Goal: Check status: Check status

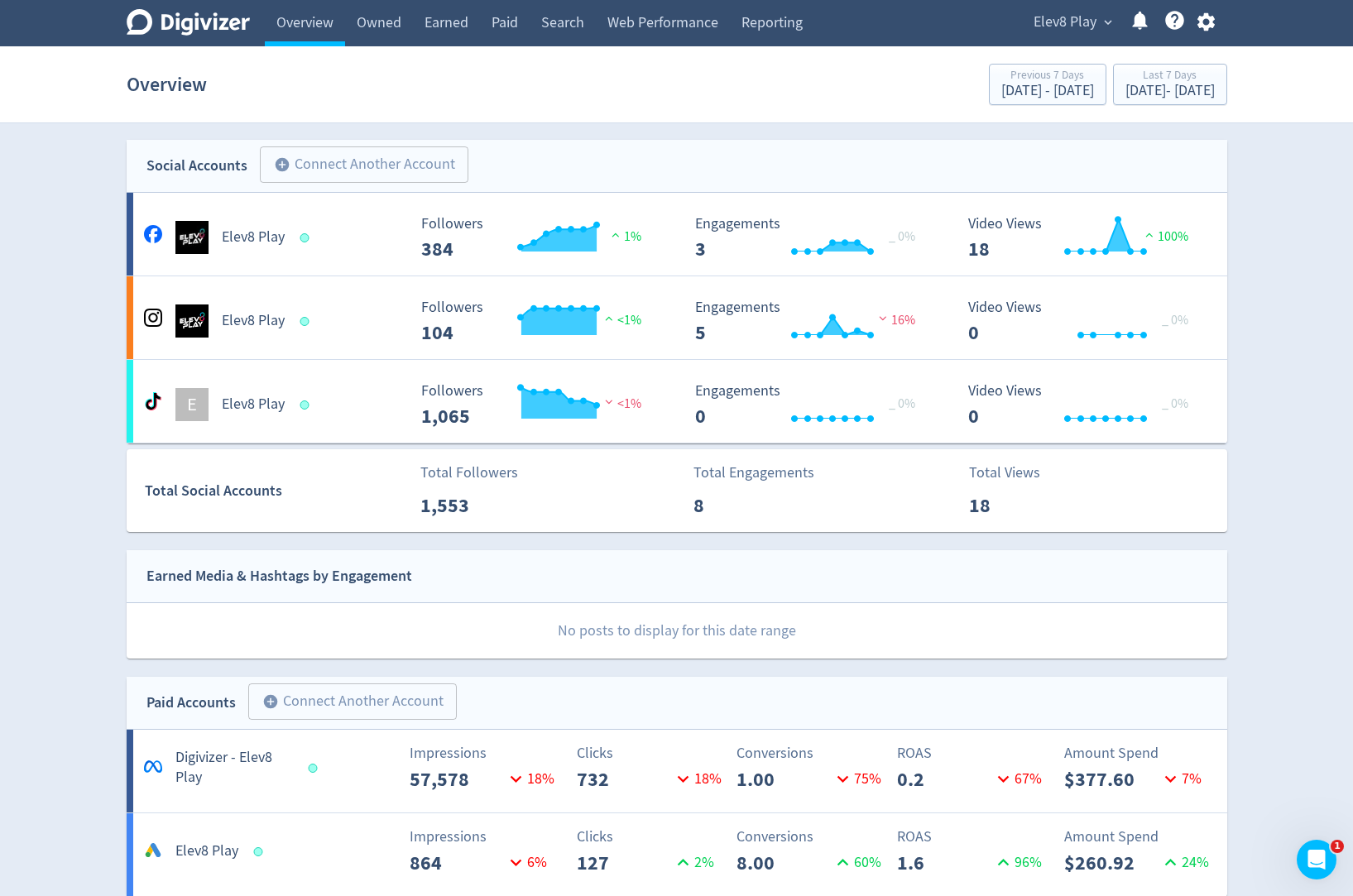
click at [1039, 18] on span "Elev8 Play" at bounding box center [1065, 22] width 63 height 27
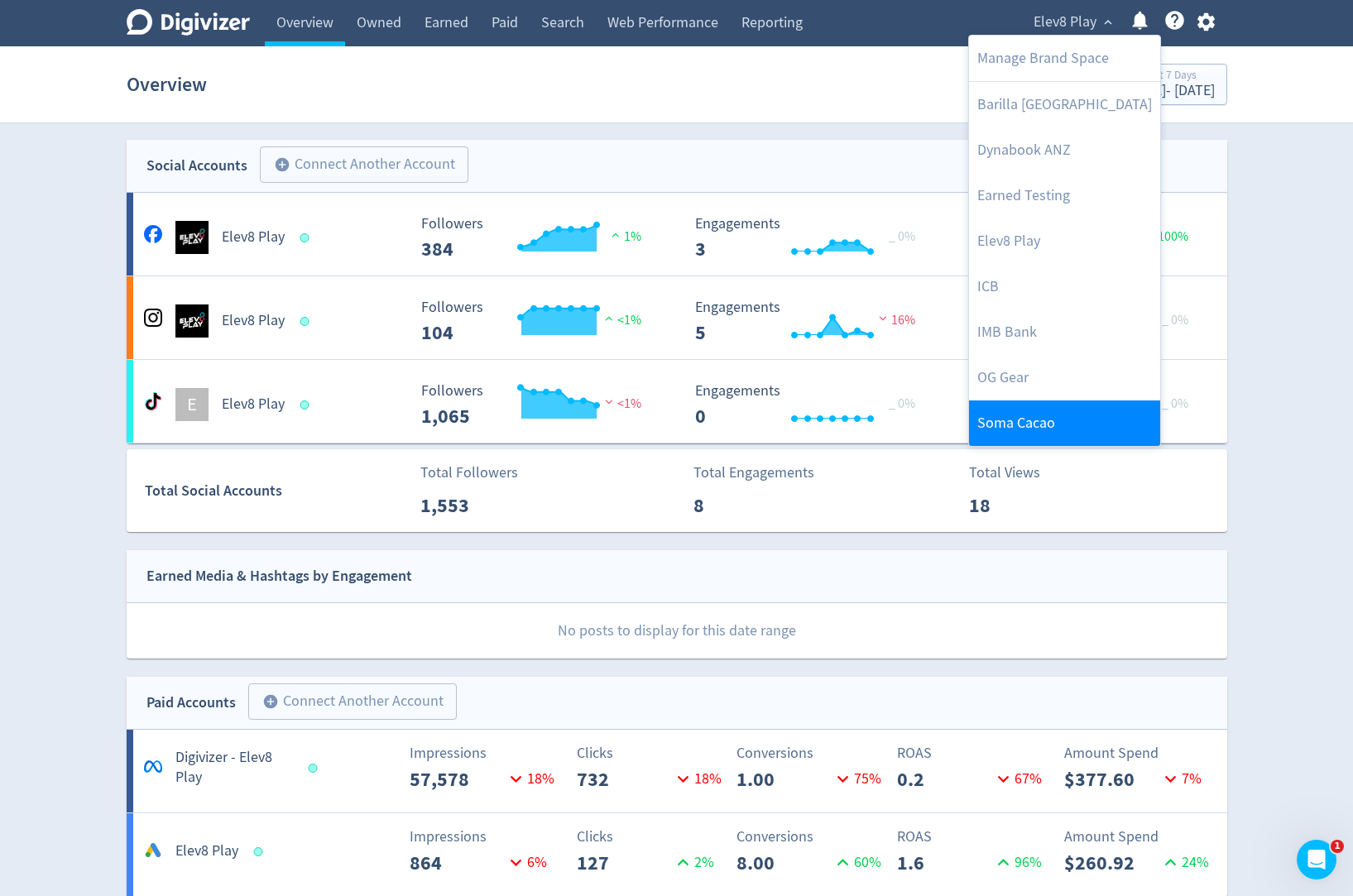
click at [994, 427] on link "Soma Cacao" at bounding box center [1065, 422] width 191 height 45
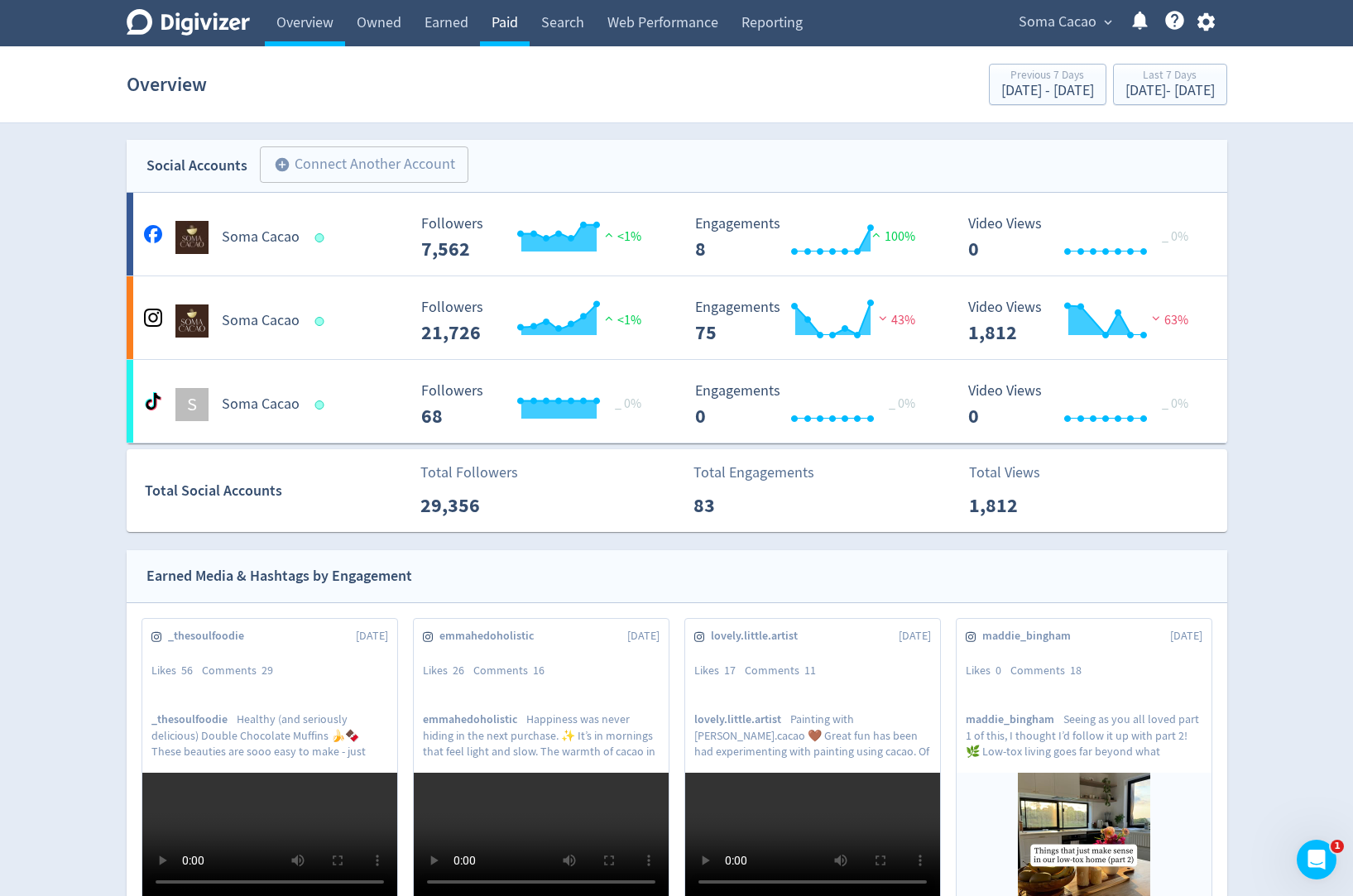
click at [521, 23] on link "Paid" at bounding box center [505, 23] width 50 height 46
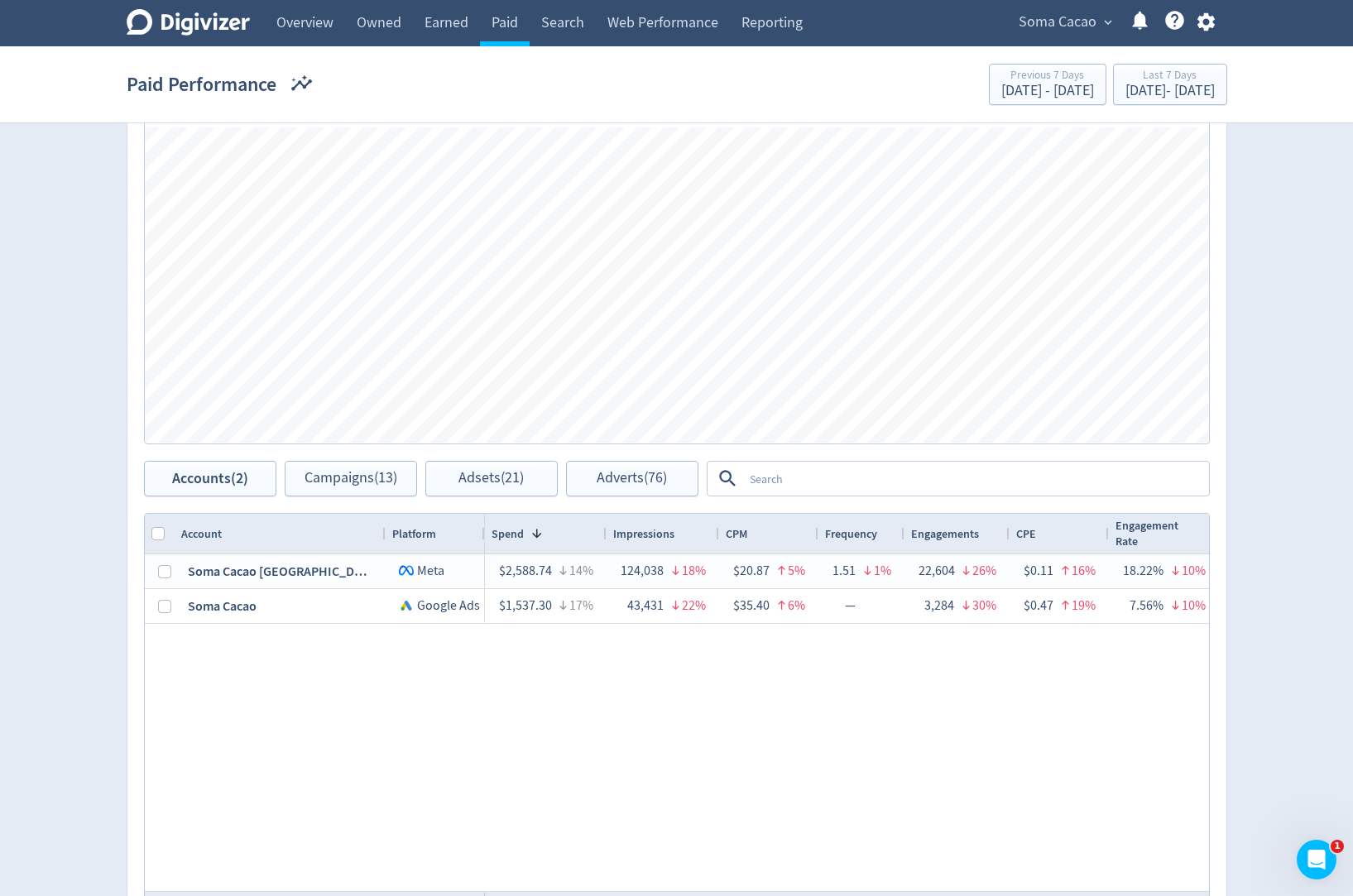
scroll to position [545, 0]
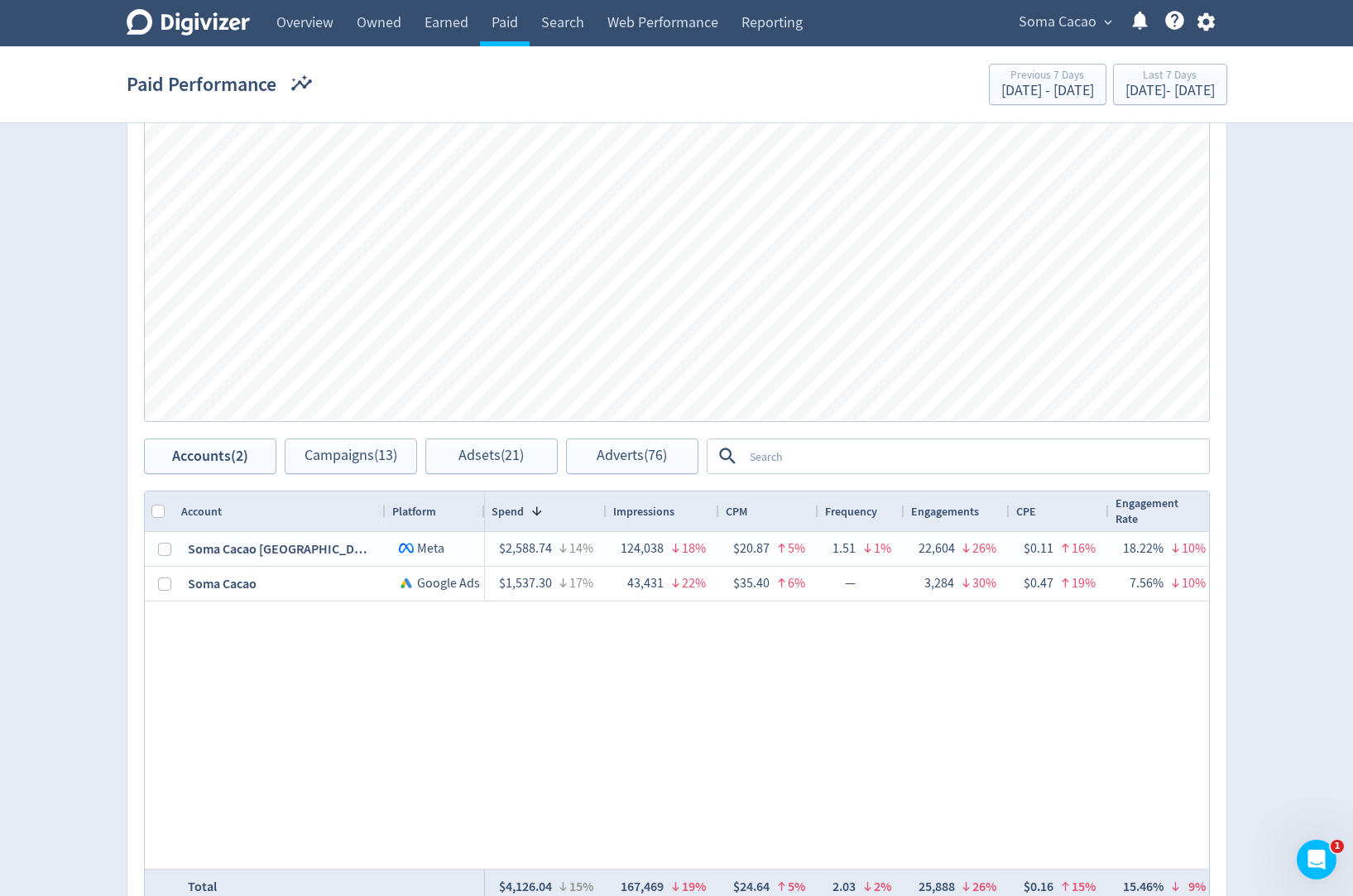
click at [824, 465] on textarea at bounding box center [975, 456] width 464 height 30
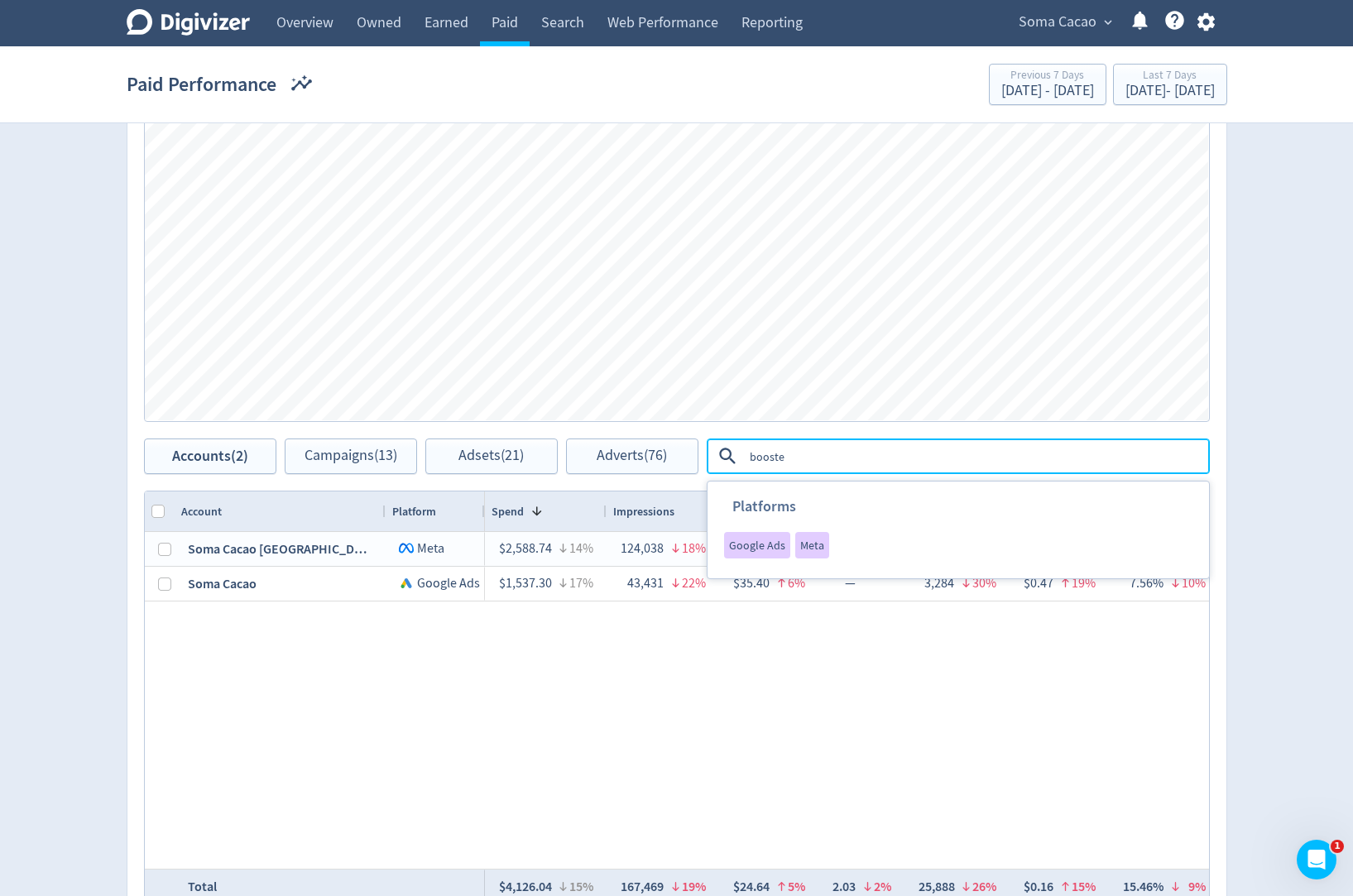
type textarea "boosted"
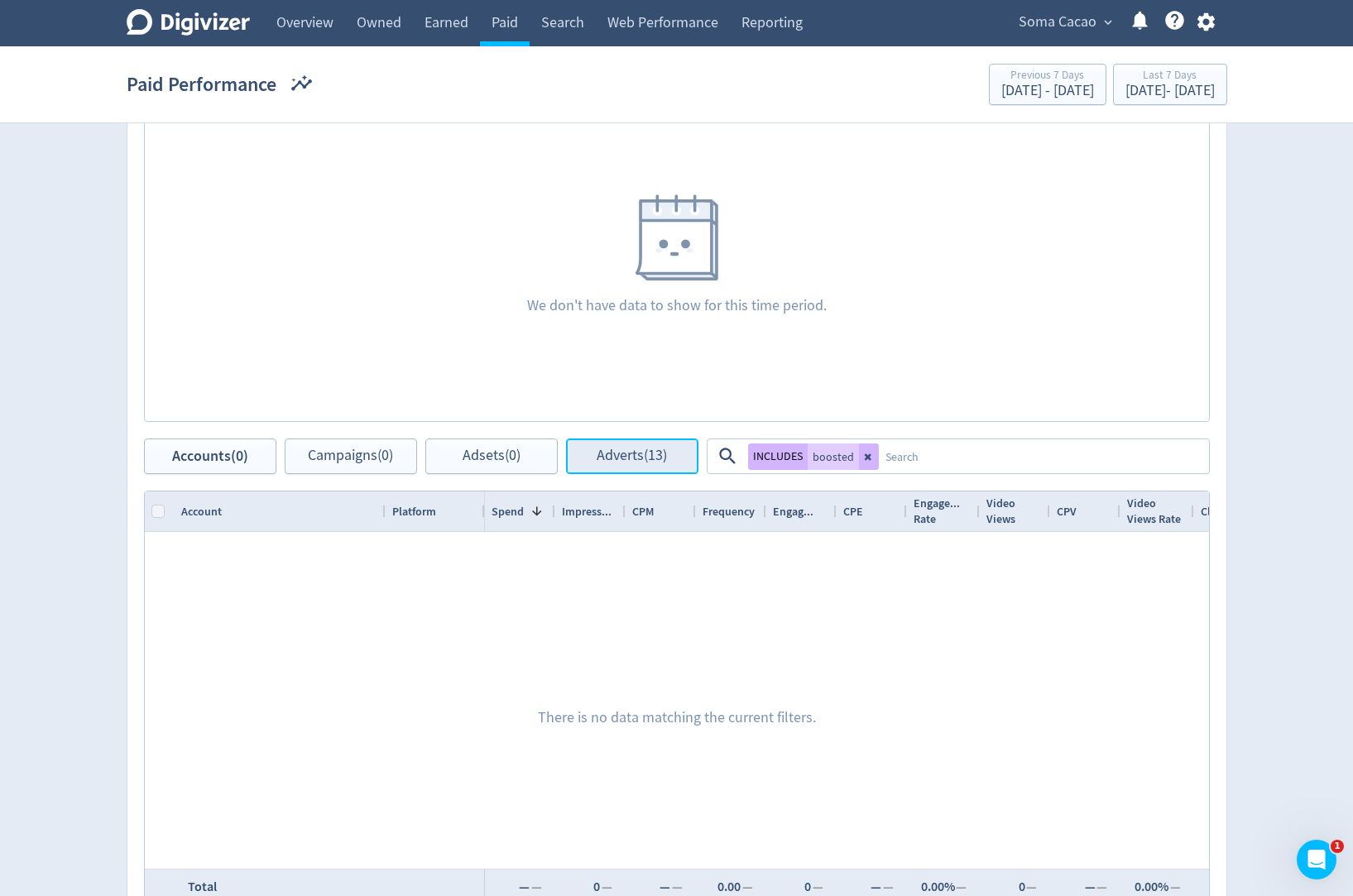
click at [630, 450] on span "Adverts (13)" at bounding box center [632, 456] width 70 height 16
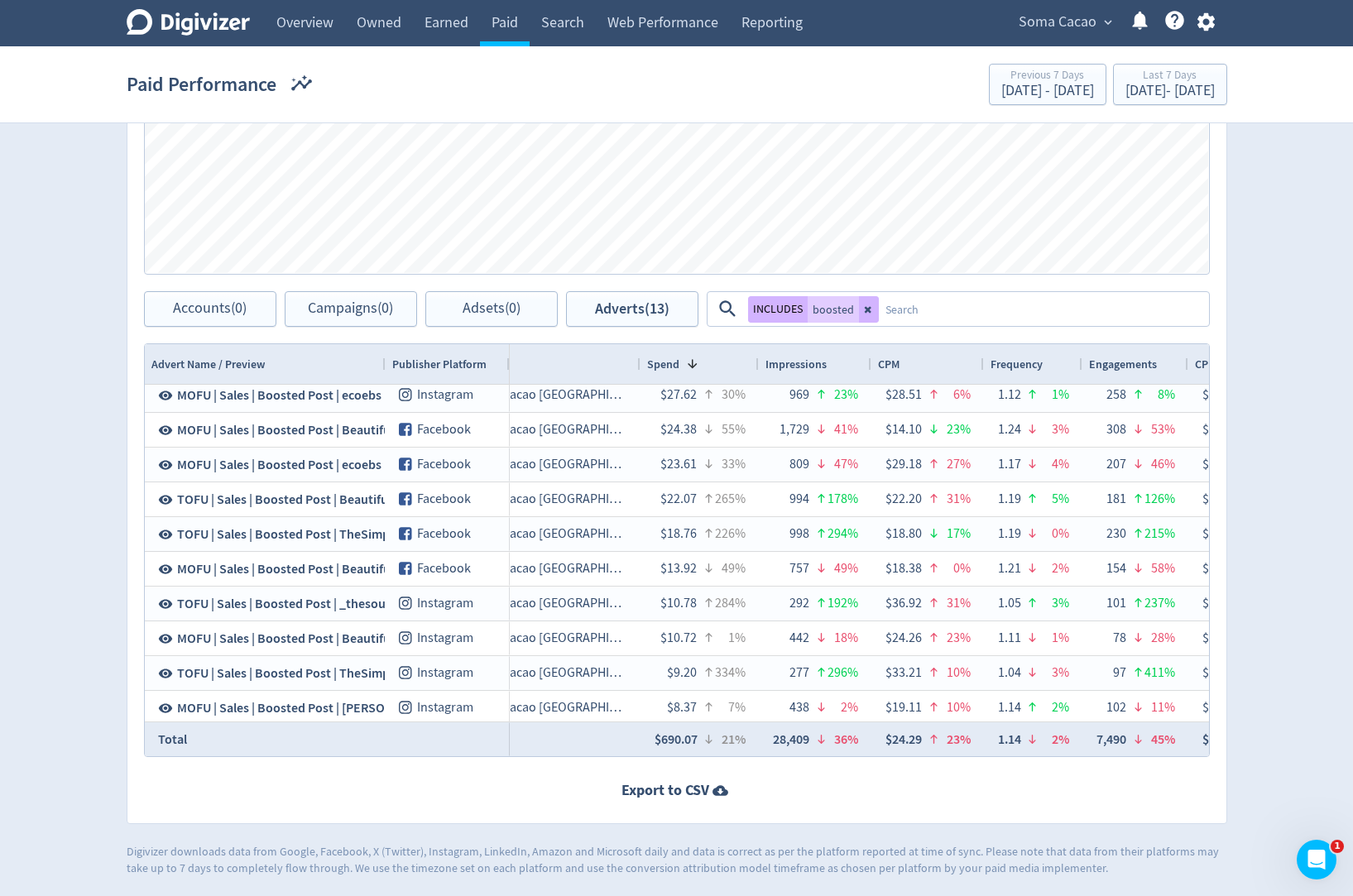
scroll to position [0, 477]
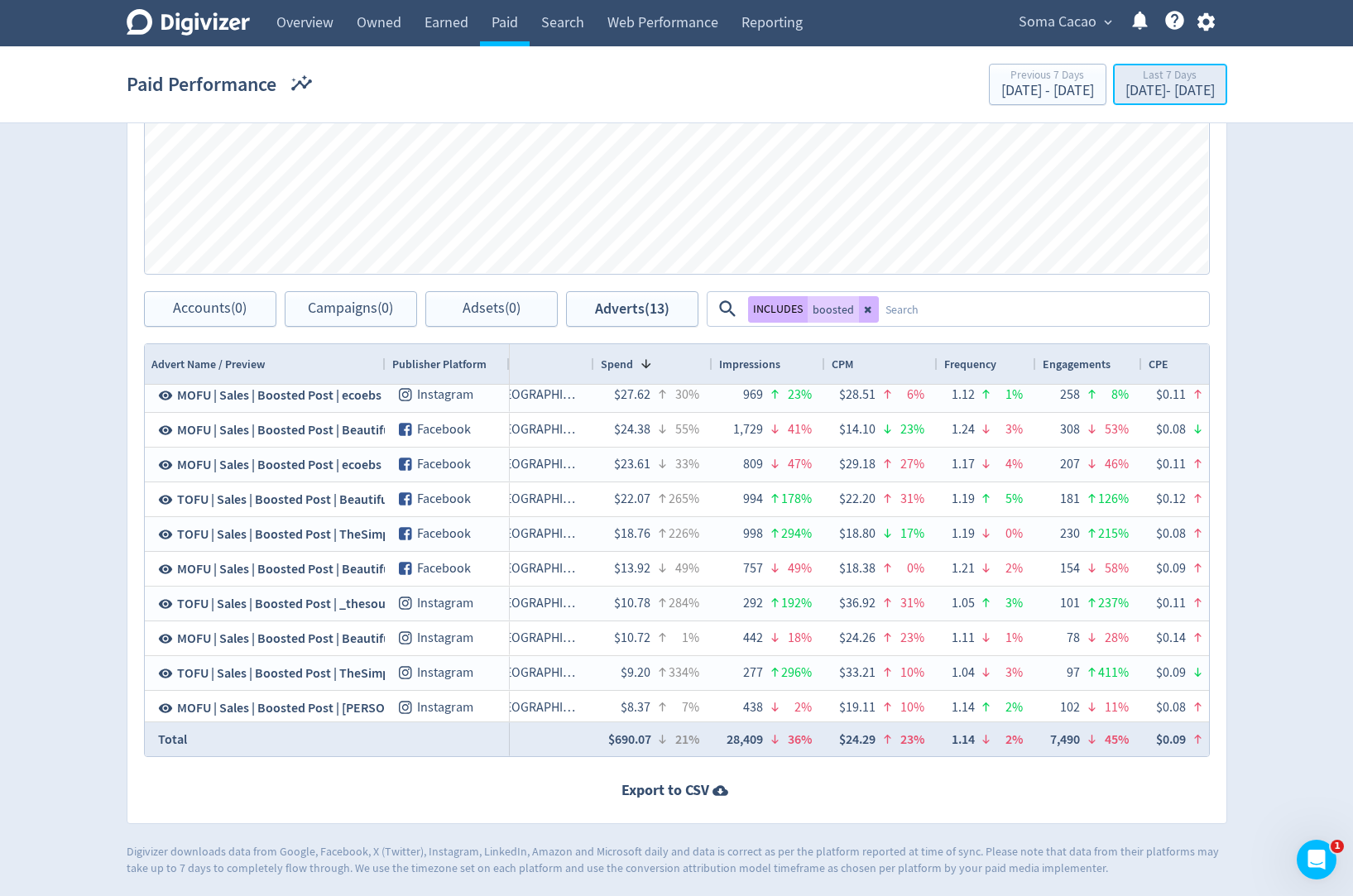
click at [1126, 84] on div "[DATE] - [DATE]" at bounding box center [1170, 91] width 89 height 15
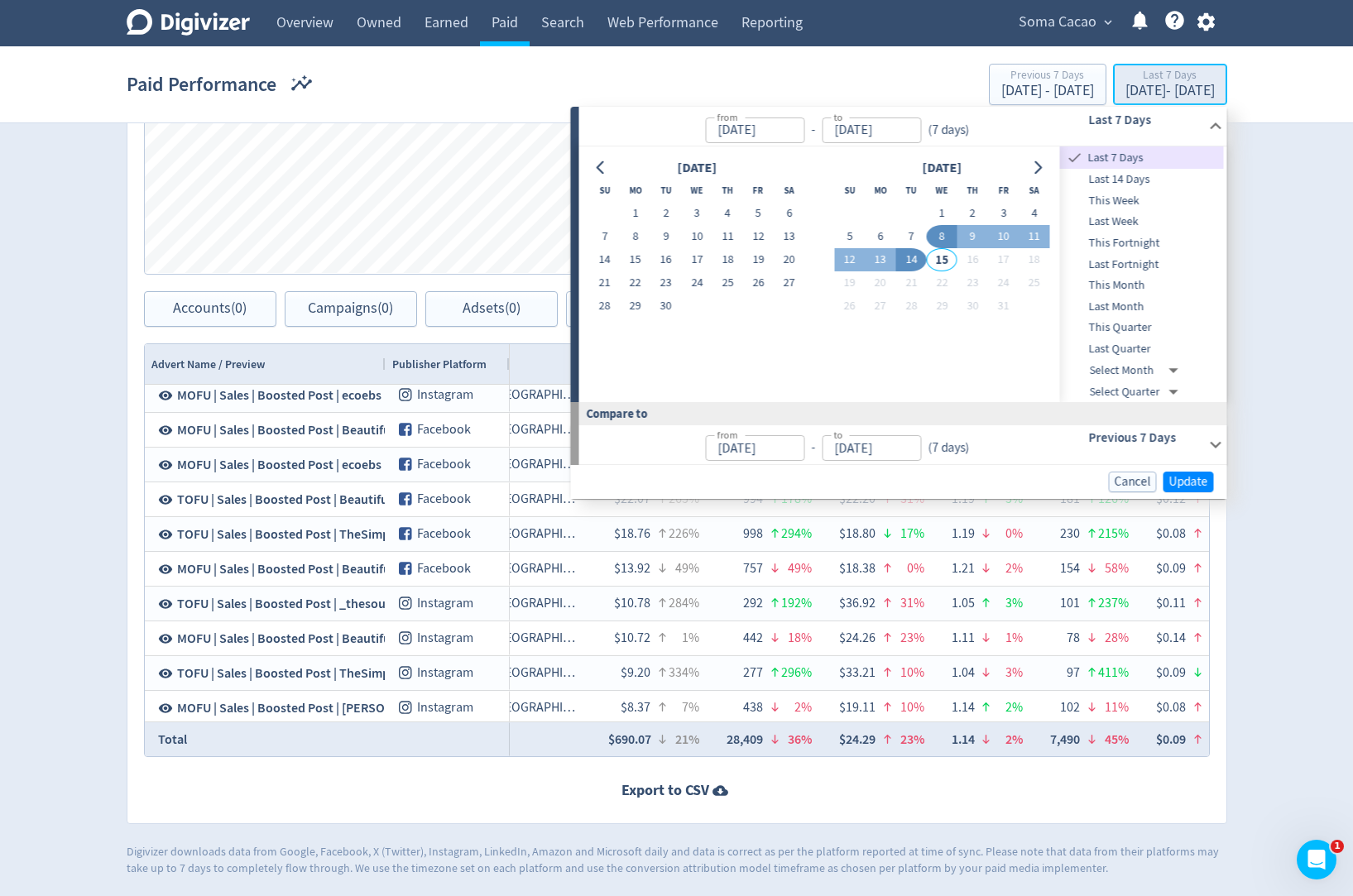
type input "[DATE]"
click at [941, 211] on button "1" at bounding box center [942, 213] width 30 height 23
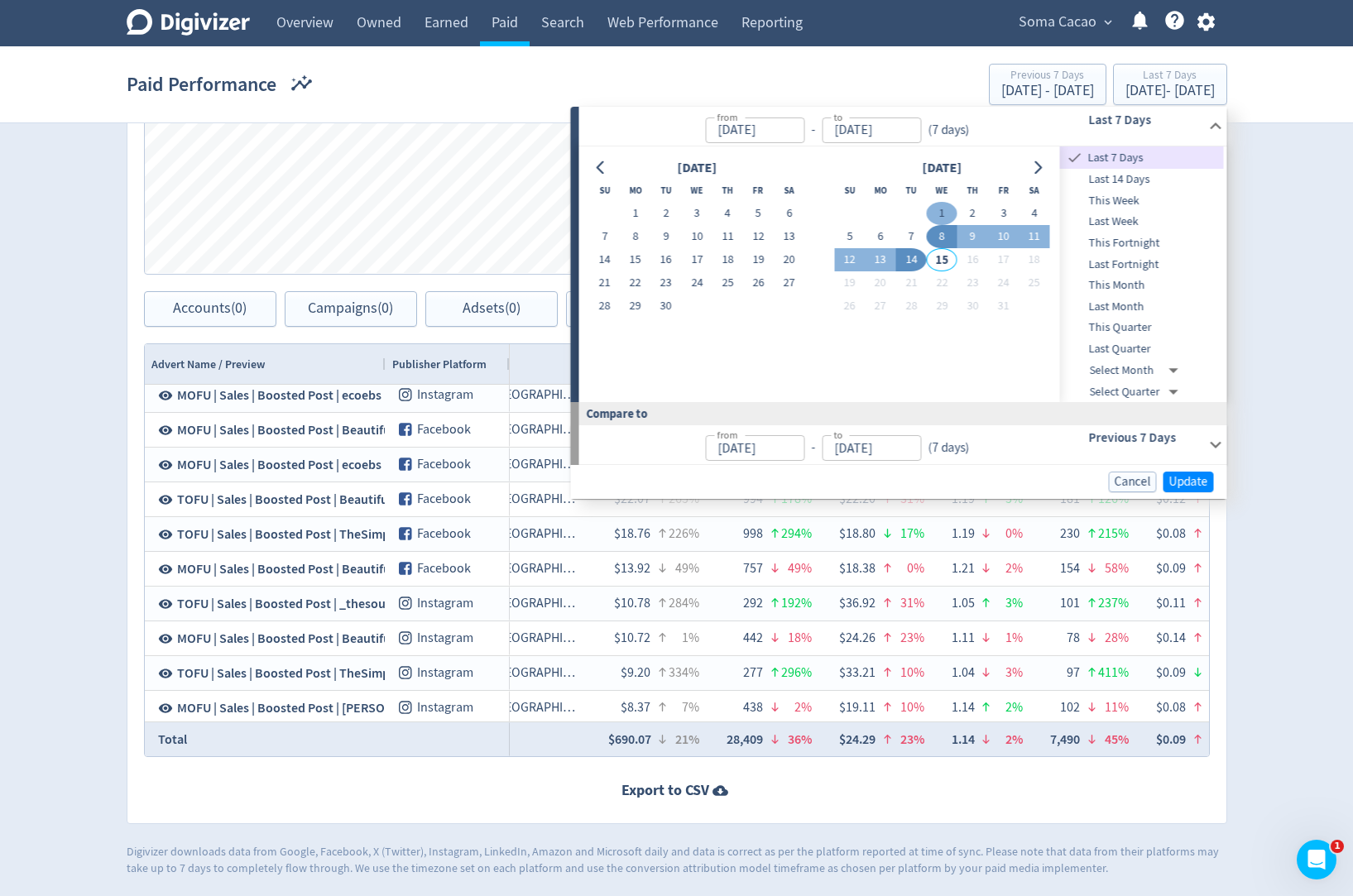
type input "[DATE]"
click at [912, 255] on button "14" at bounding box center [911, 259] width 30 height 23
type input "[DATE]"
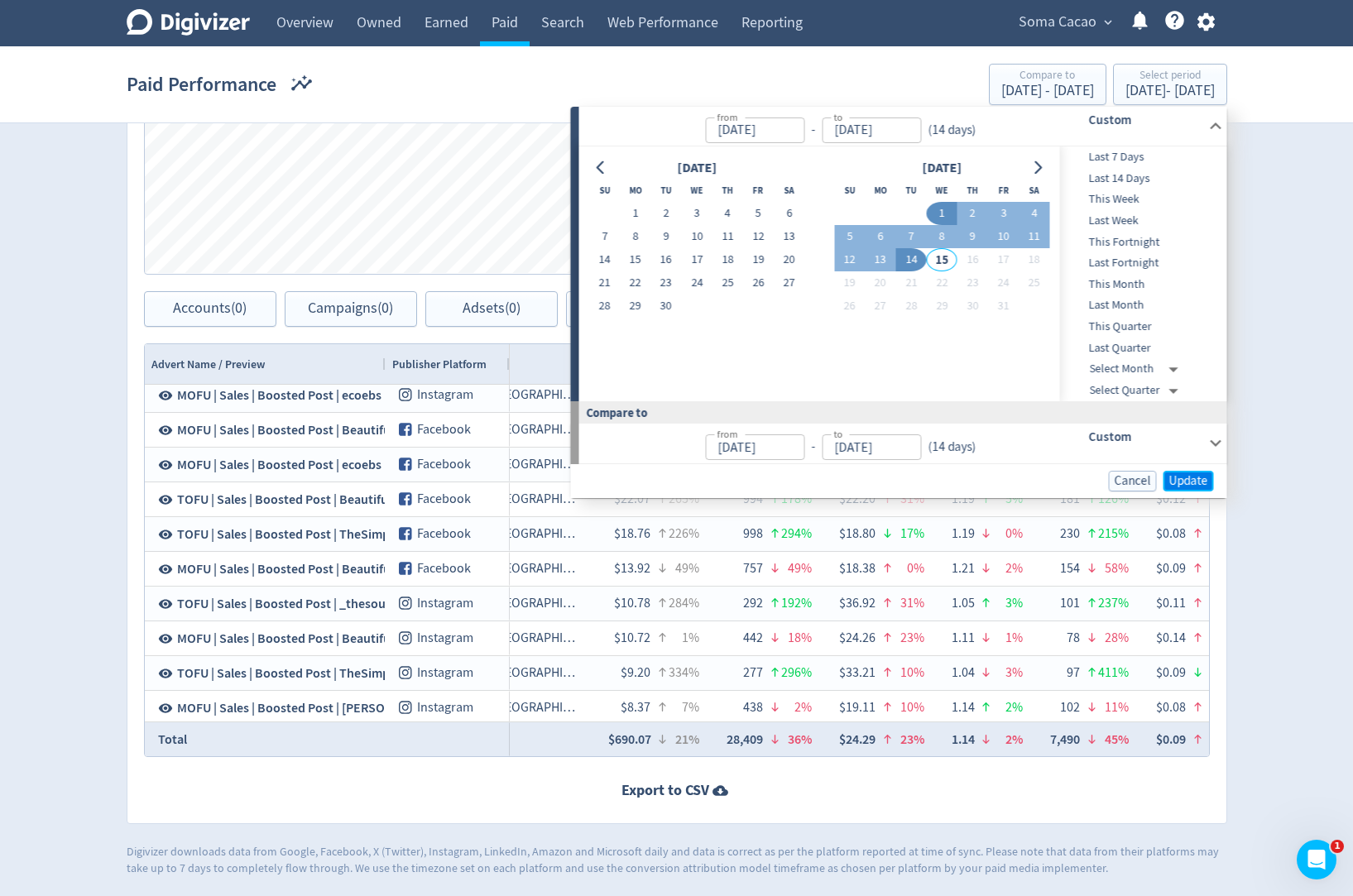
click at [1179, 475] on span "Update" at bounding box center [1188, 480] width 39 height 12
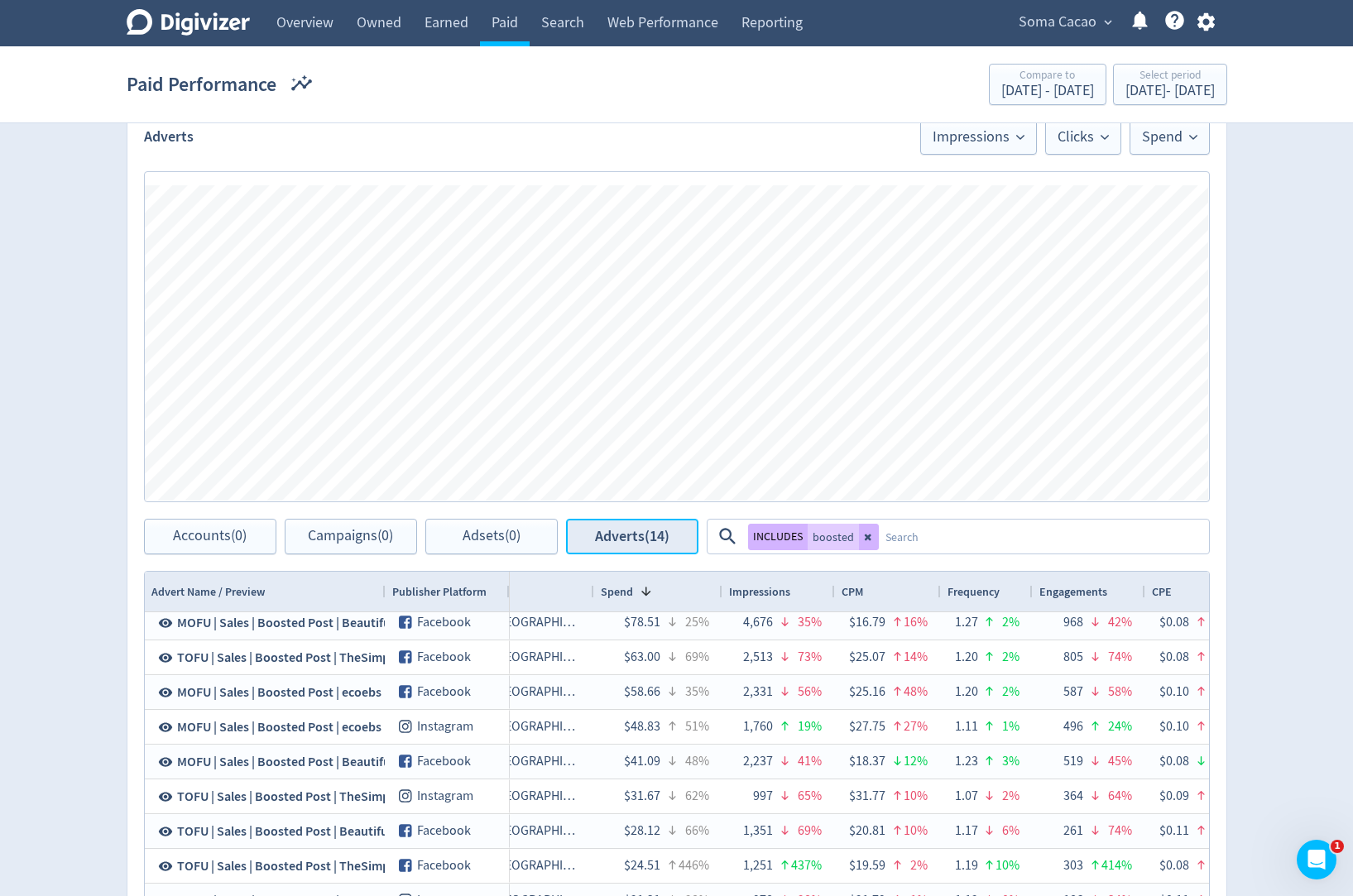
click at [666, 534] on span "Adverts (14)" at bounding box center [632, 536] width 75 height 16
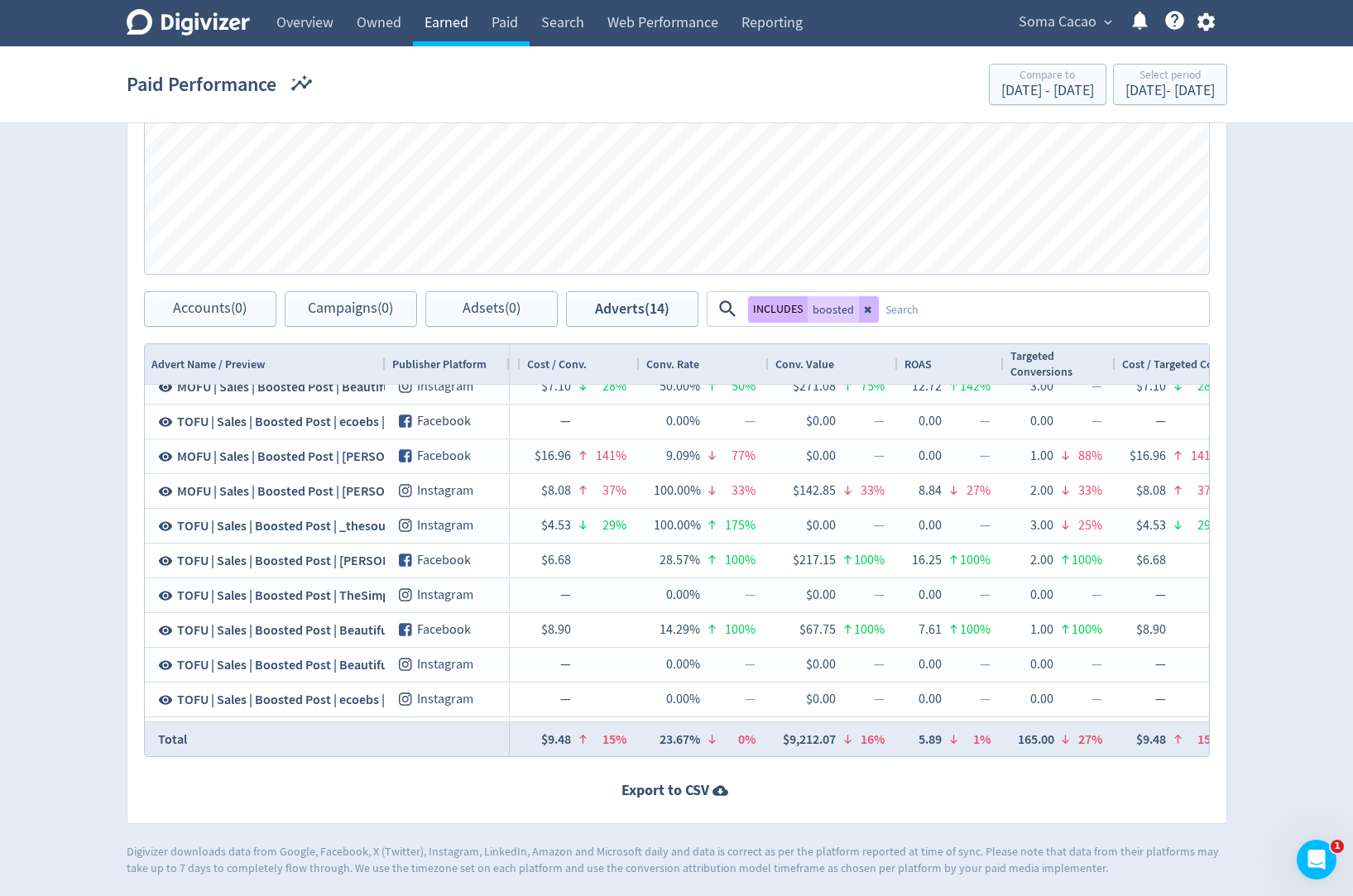
click at [458, 29] on link "Earned" at bounding box center [446, 23] width 67 height 46
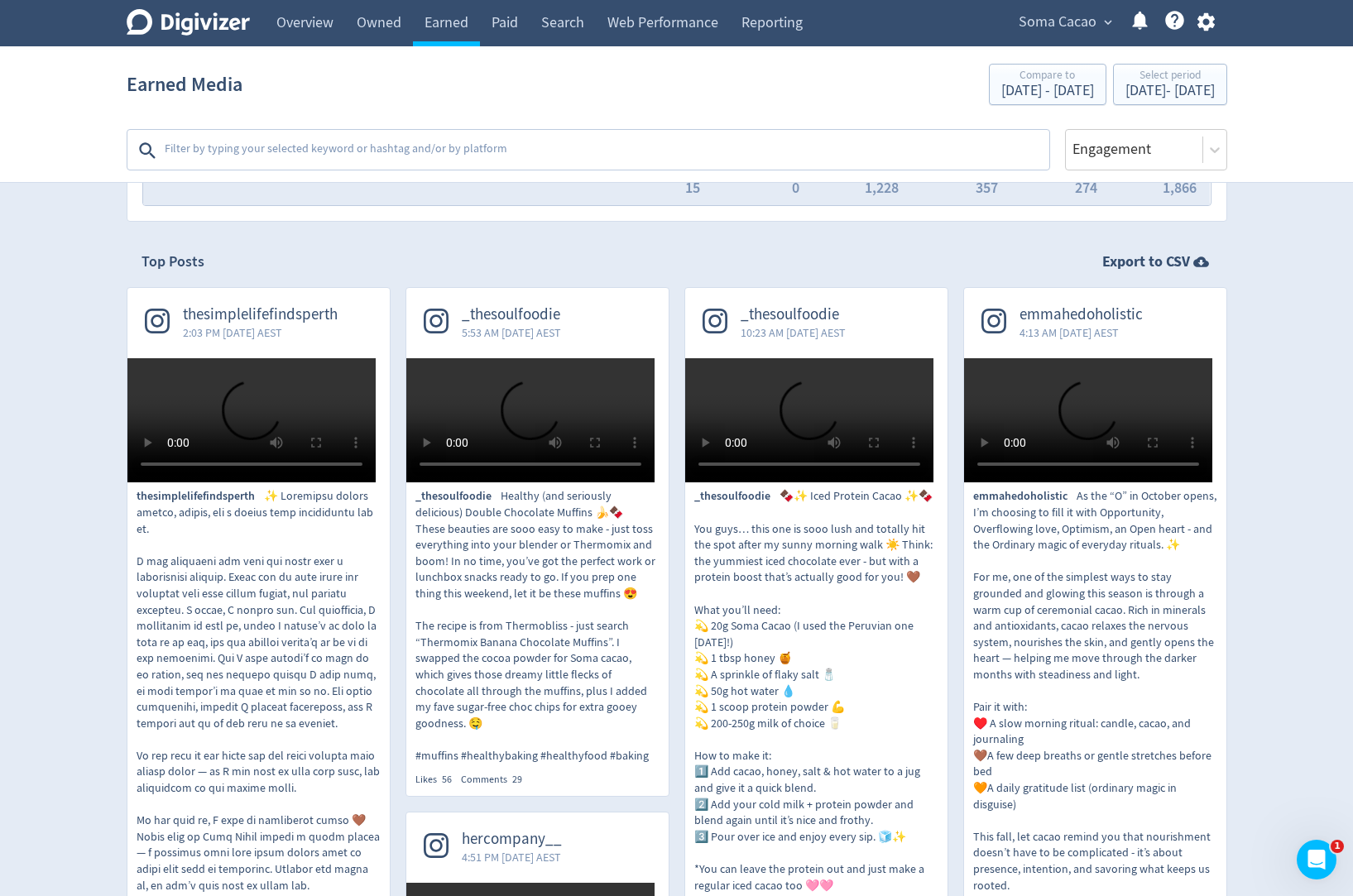
scroll to position [271, 0]
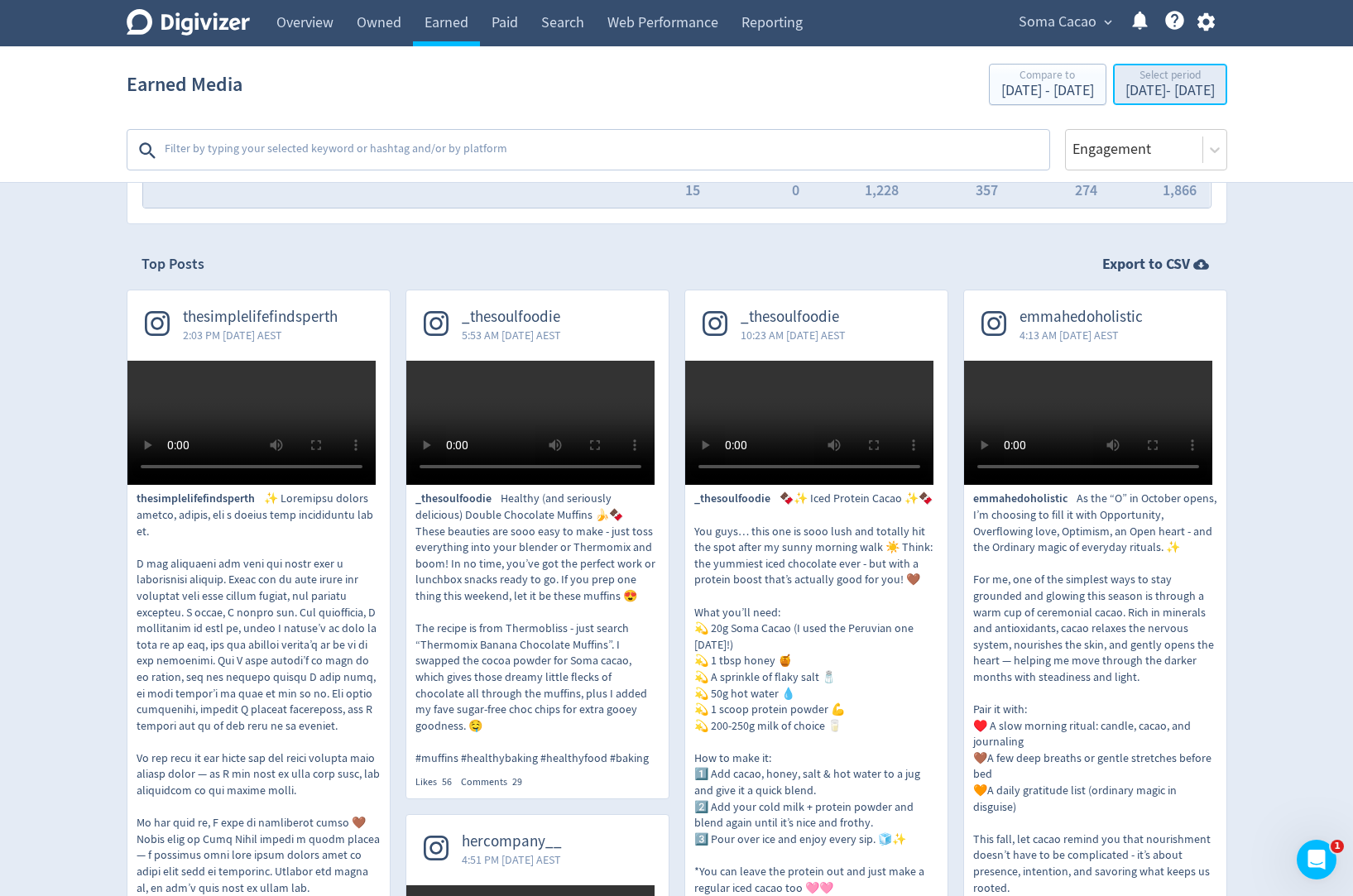
click at [1126, 93] on div "[DATE] - [DATE]" at bounding box center [1170, 91] width 89 height 15
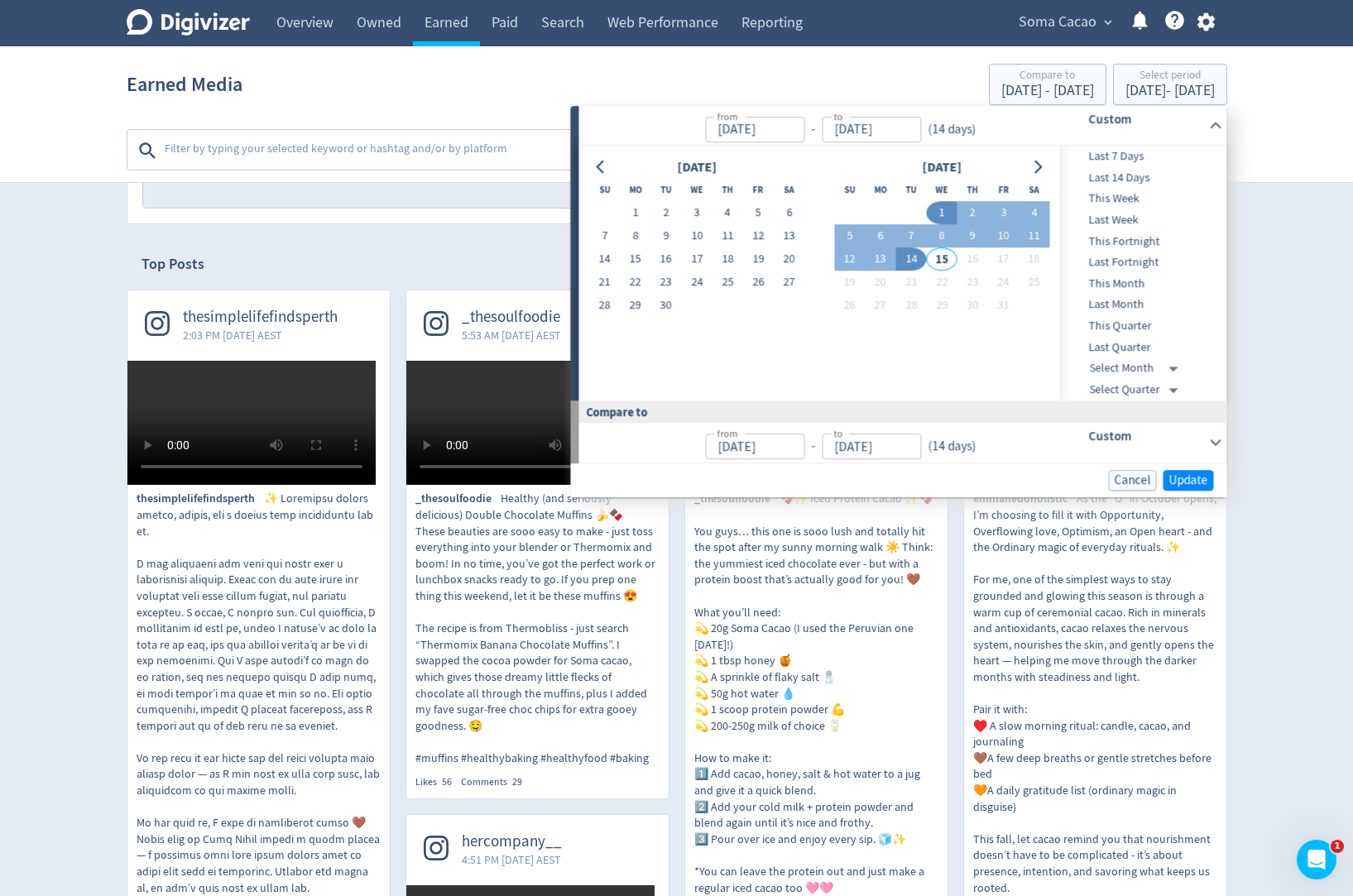
click at [903, 258] on button "14" at bounding box center [911, 259] width 30 height 23
type input "[DATE]"
click at [1188, 483] on span "Update" at bounding box center [1188, 480] width 39 height 12
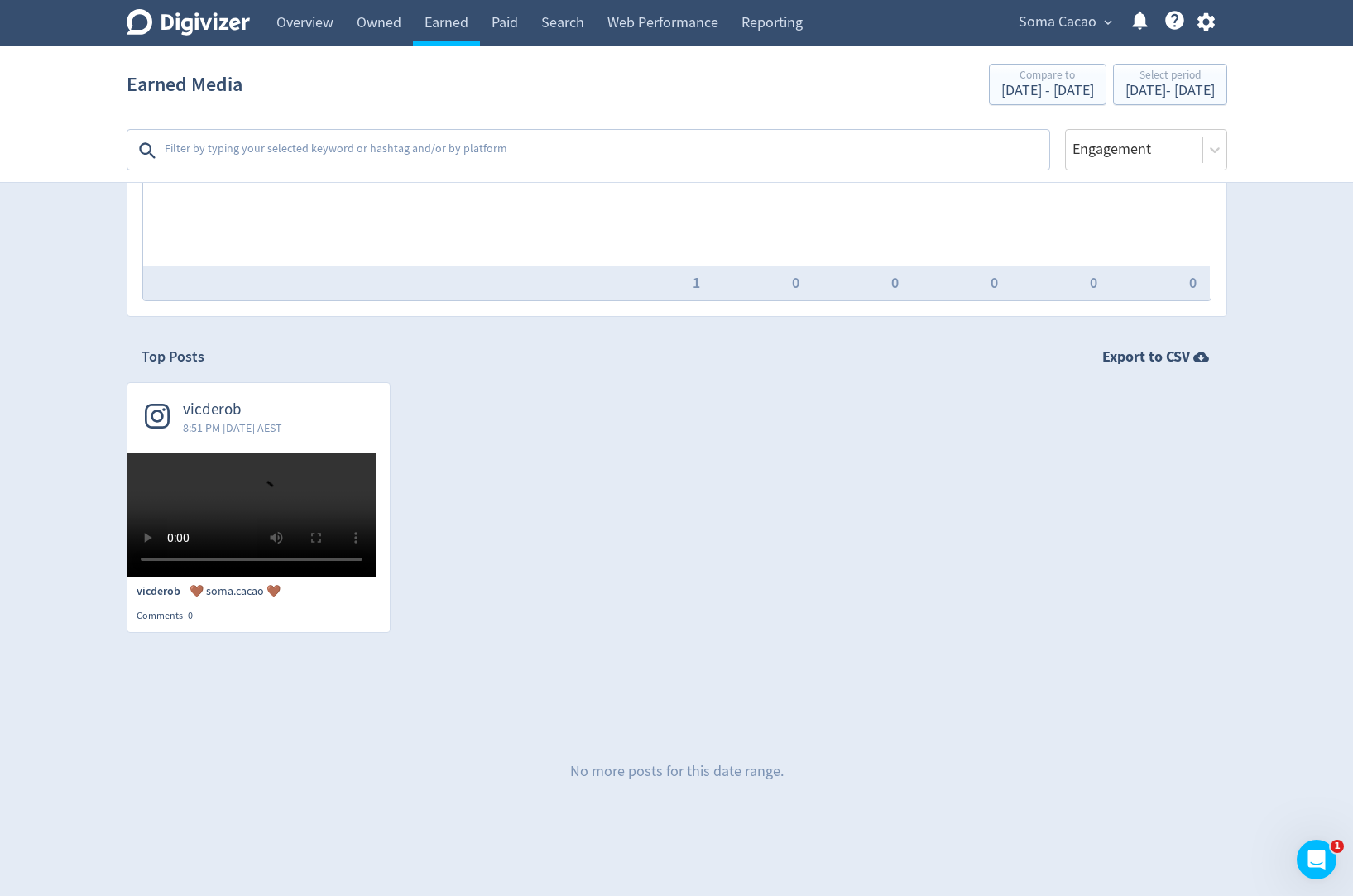
scroll to position [408, 0]
